Goal: Task Accomplishment & Management: Manage account settings

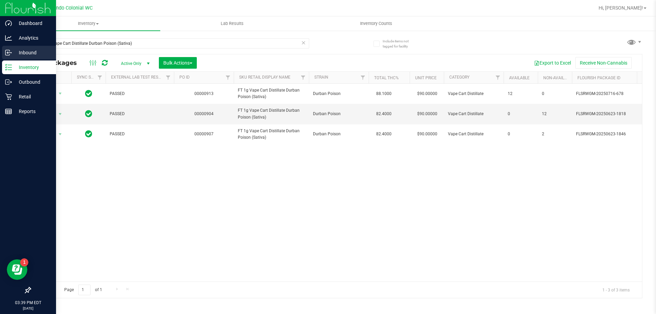
click at [11, 53] on circle at bounding box center [11, 52] width 1 height 1
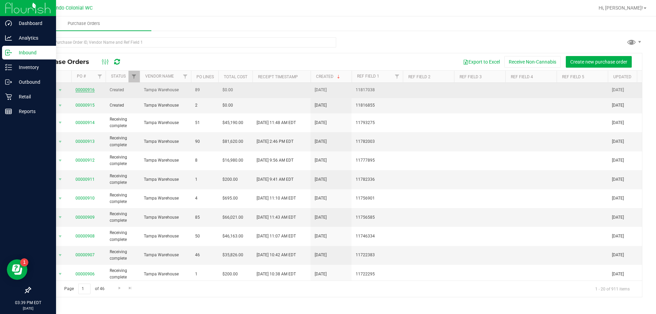
click at [87, 90] on link "00000916" at bounding box center [85, 90] width 19 height 5
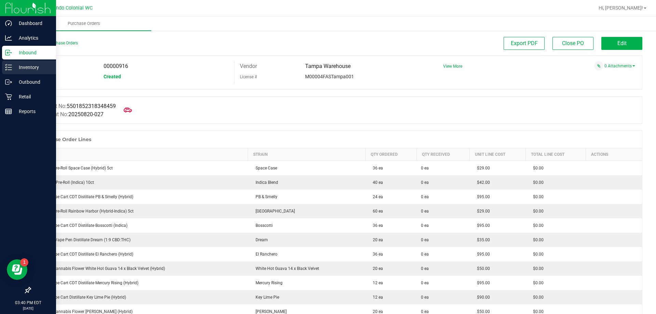
click at [6, 70] on icon at bounding box center [5, 69] width 1 height 1
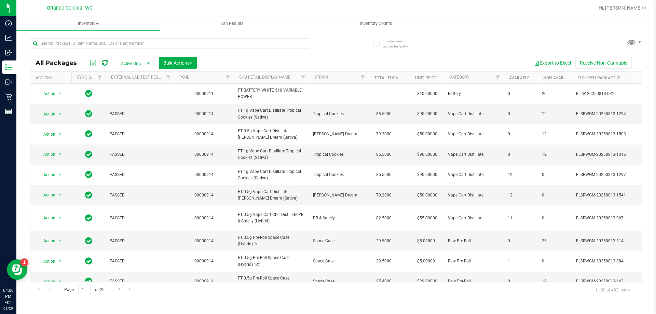
click at [629, 14] on div "Hi, [PERSON_NAME]!" at bounding box center [622, 8] width 53 height 12
click at [634, 8] on span "Hi, [PERSON_NAME]!" at bounding box center [621, 7] width 44 height 5
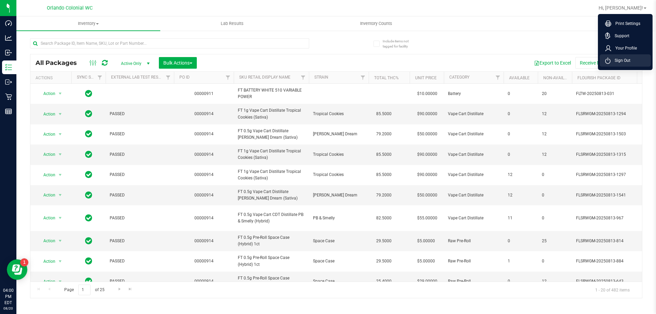
click at [629, 62] on span "Sign Out" at bounding box center [621, 60] width 20 height 7
